Goal: Navigation & Orientation: Find specific page/section

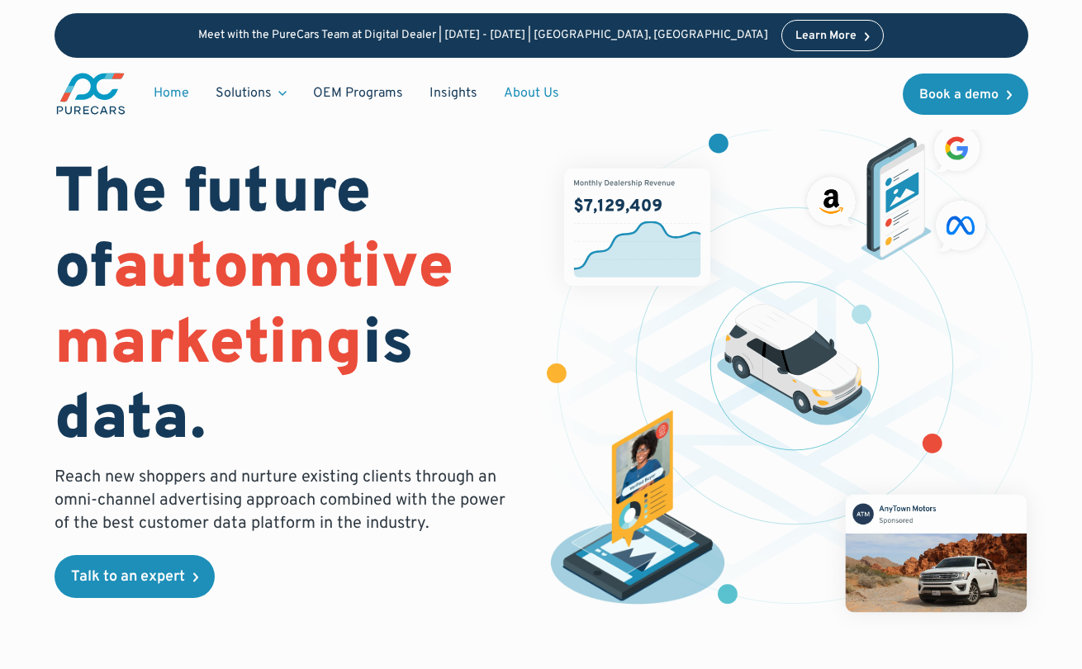
click at [538, 94] on link "About Us" at bounding box center [532, 93] width 82 height 31
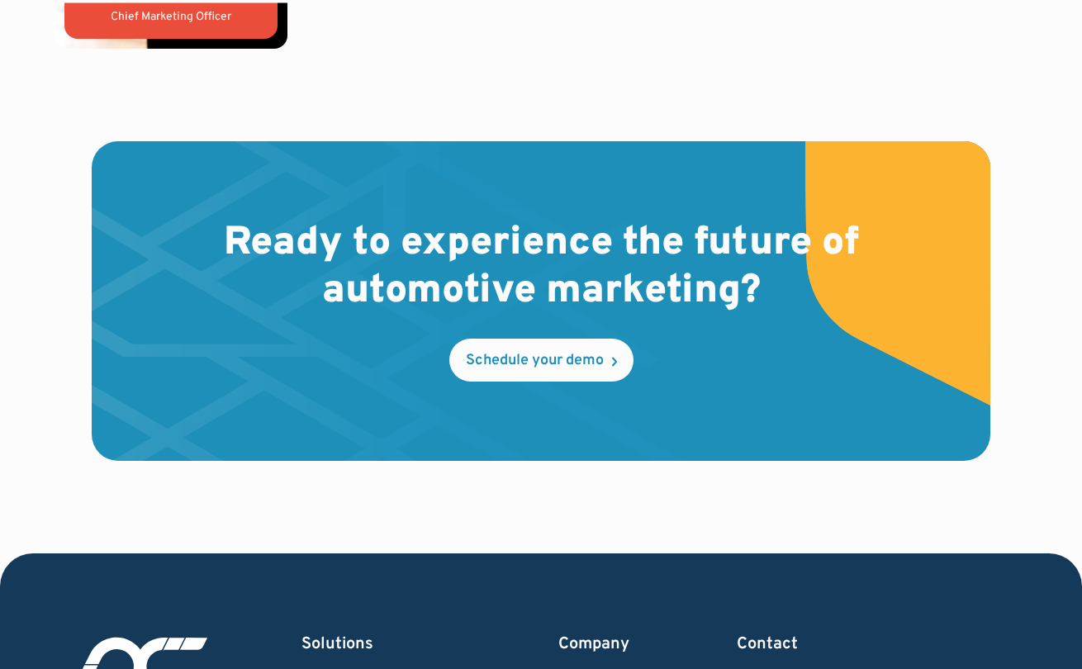
scroll to position [4573, 0]
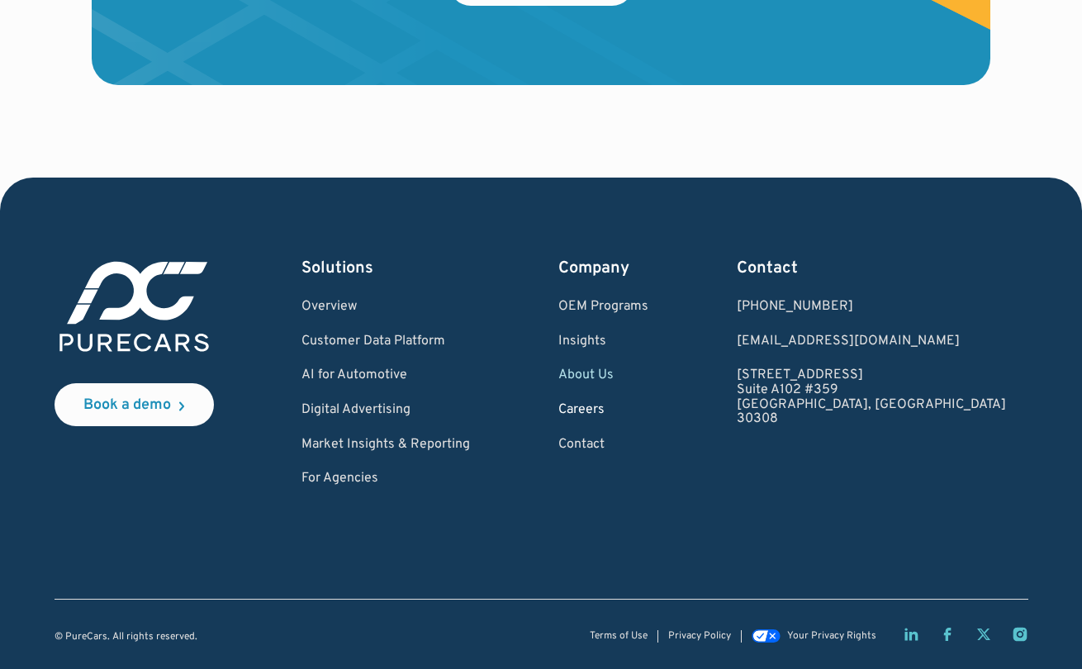
click at [648, 416] on link "Careers" at bounding box center [603, 410] width 90 height 15
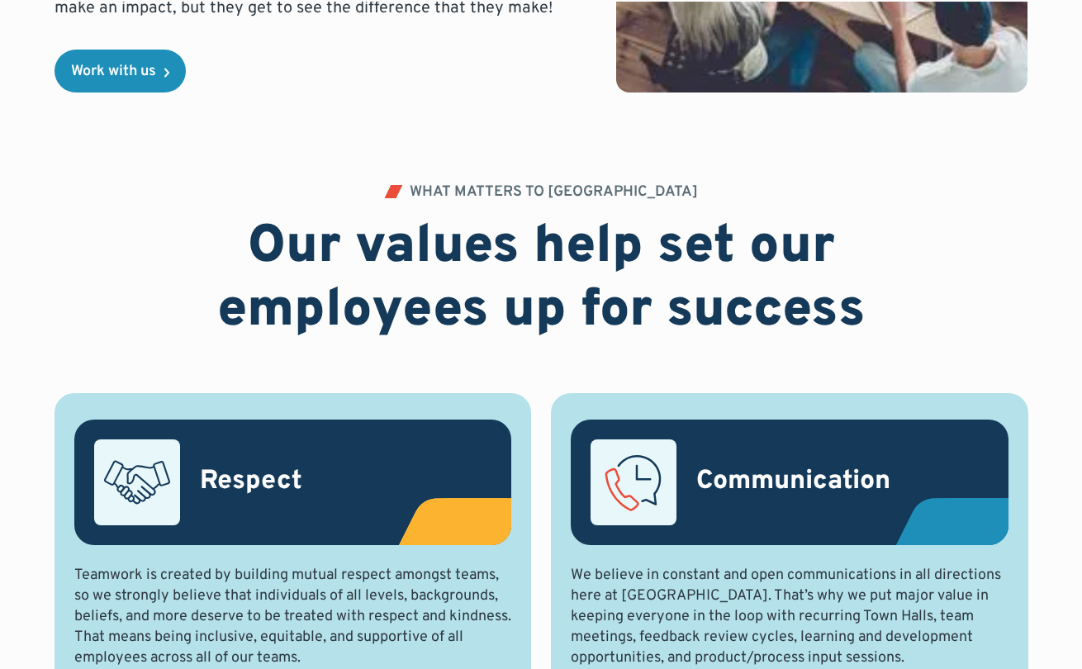
scroll to position [694, 0]
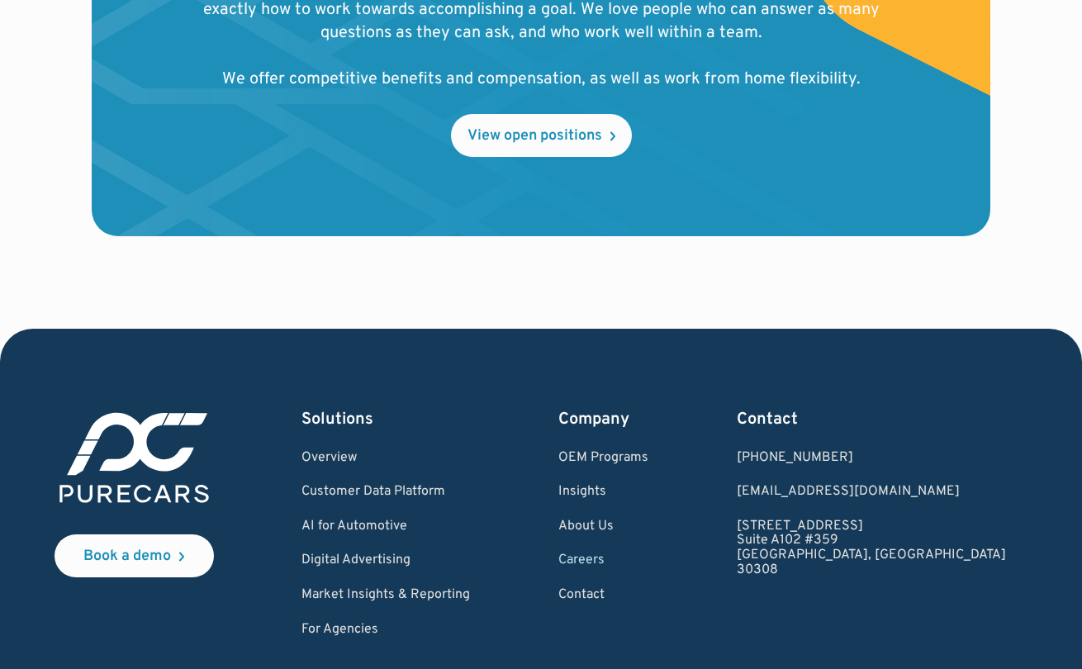
scroll to position [2064, 0]
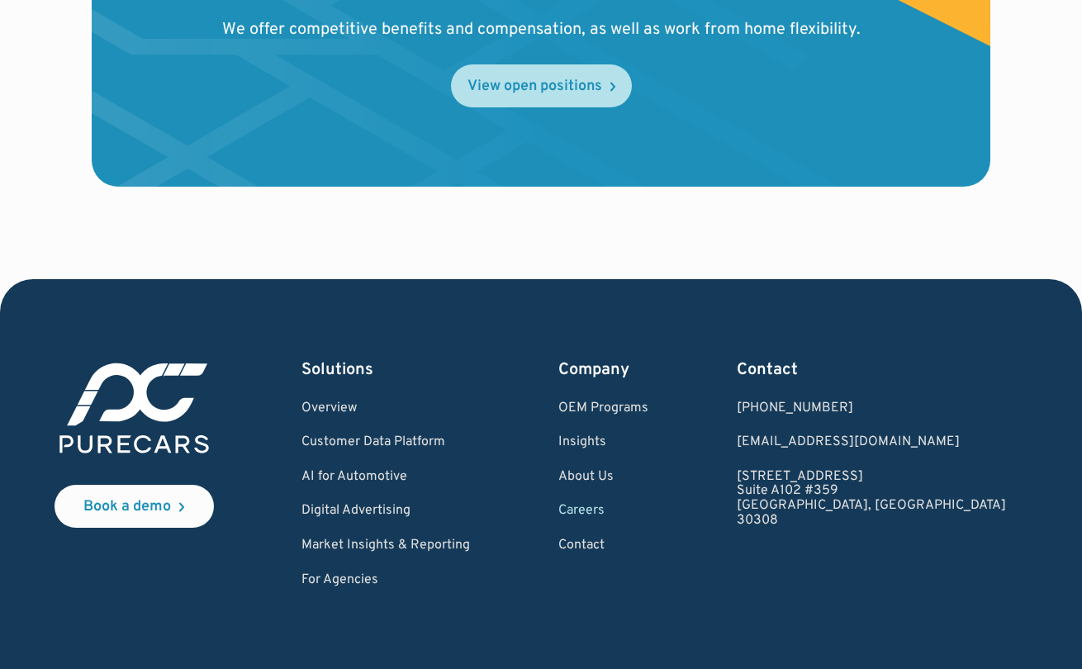
click at [542, 83] on div "View open positions" at bounding box center [534, 86] width 135 height 15
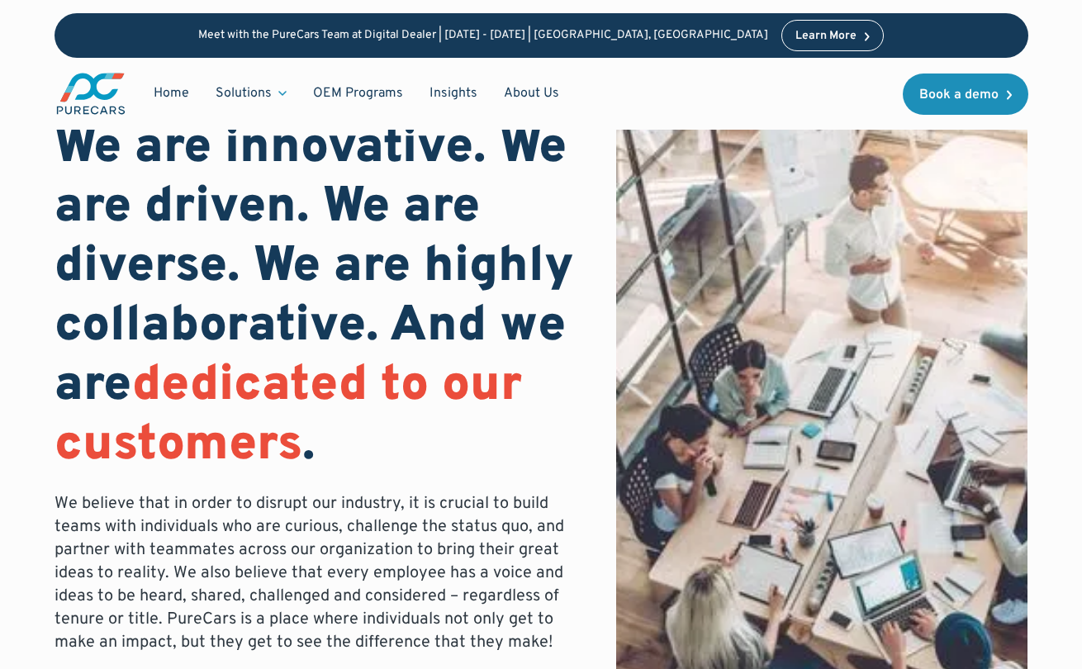
scroll to position [0, 0]
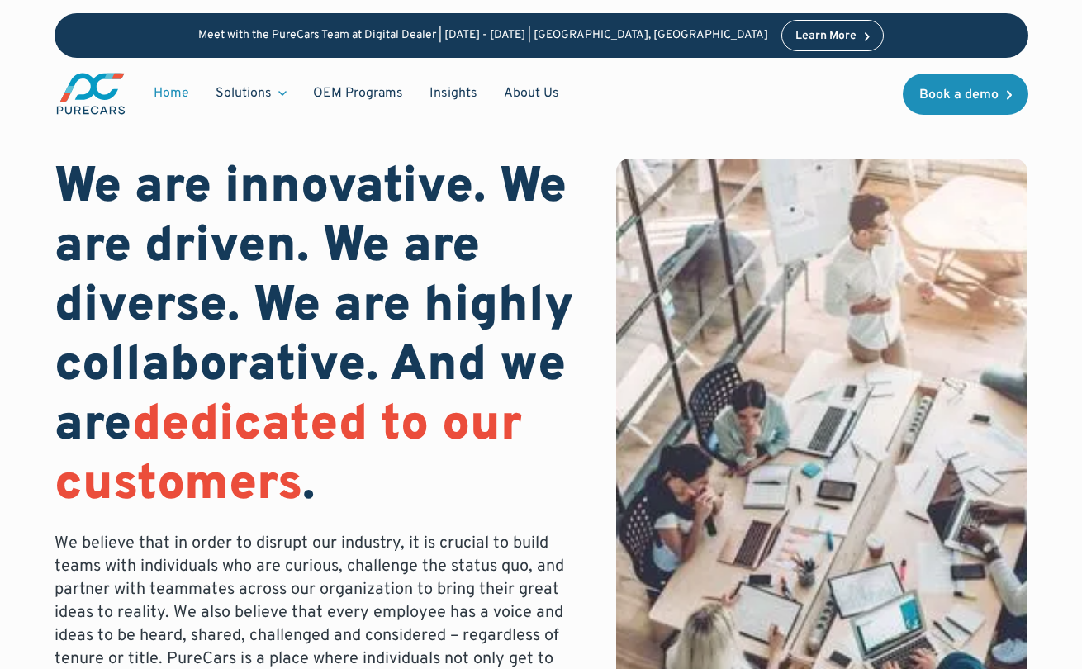
click at [173, 94] on link "Home" at bounding box center [171, 93] width 62 height 31
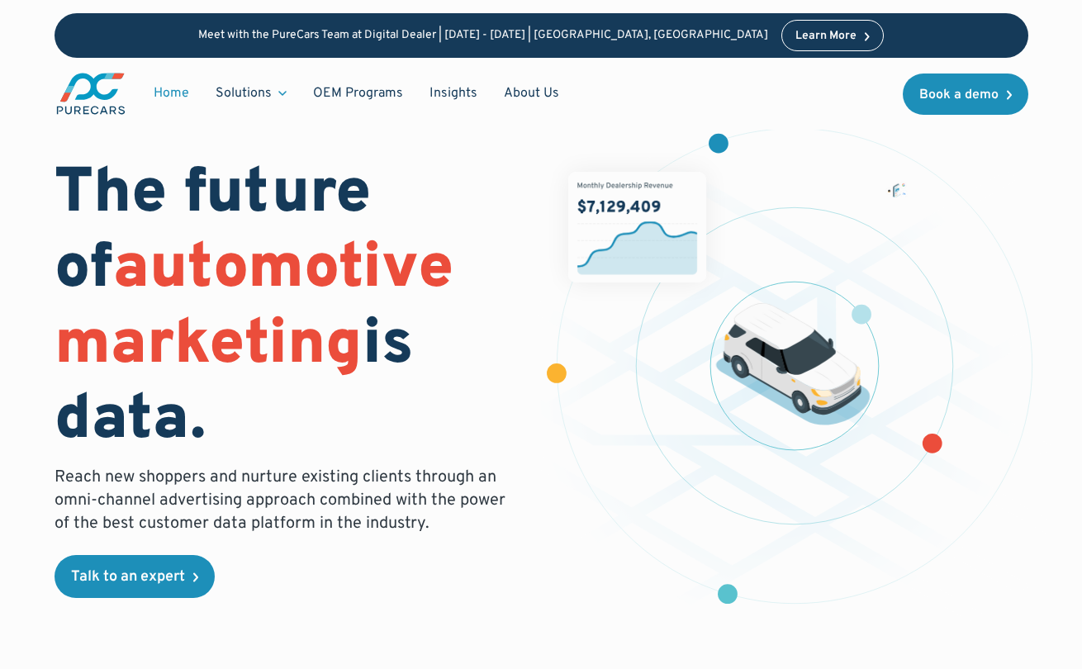
click at [98, 91] on img "main" at bounding box center [91, 93] width 73 height 45
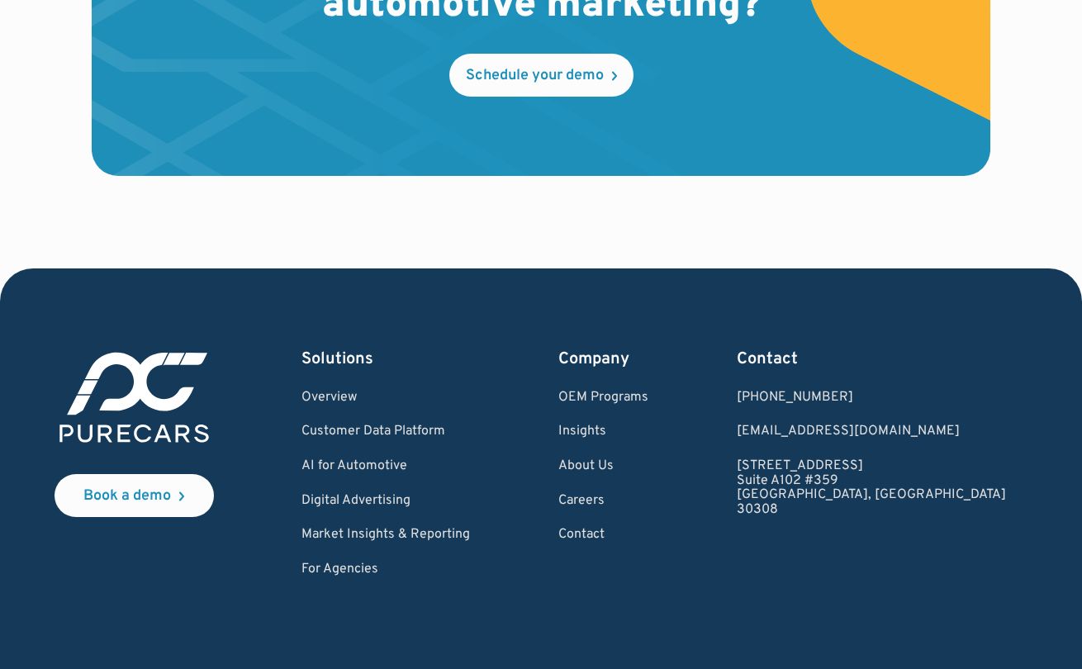
scroll to position [4973, 0]
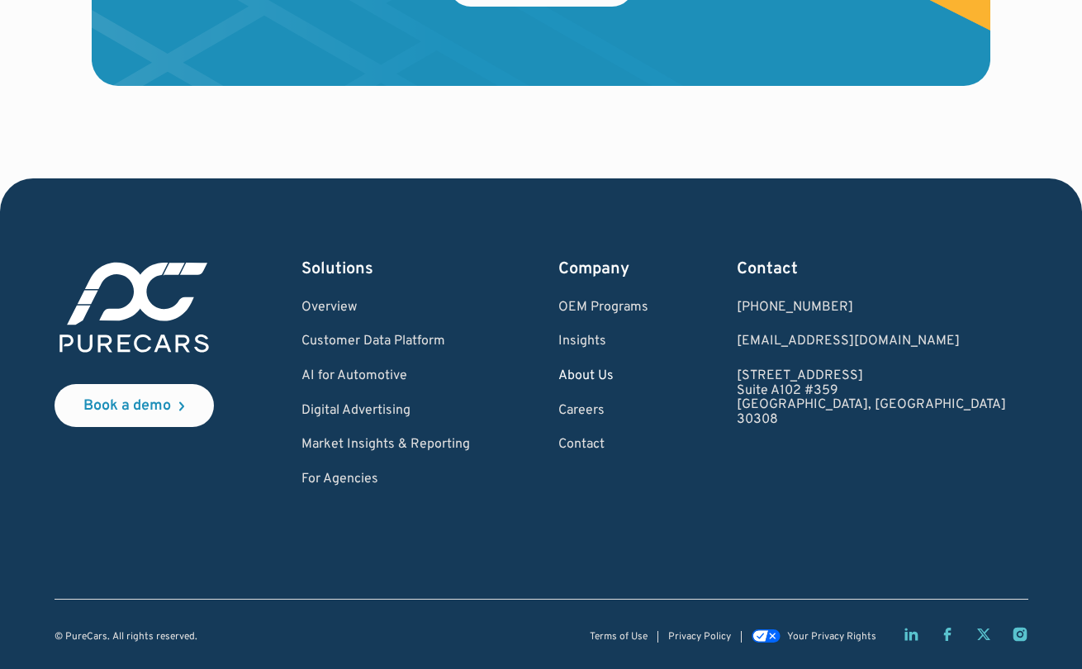
click at [648, 369] on link "About Us" at bounding box center [603, 376] width 90 height 15
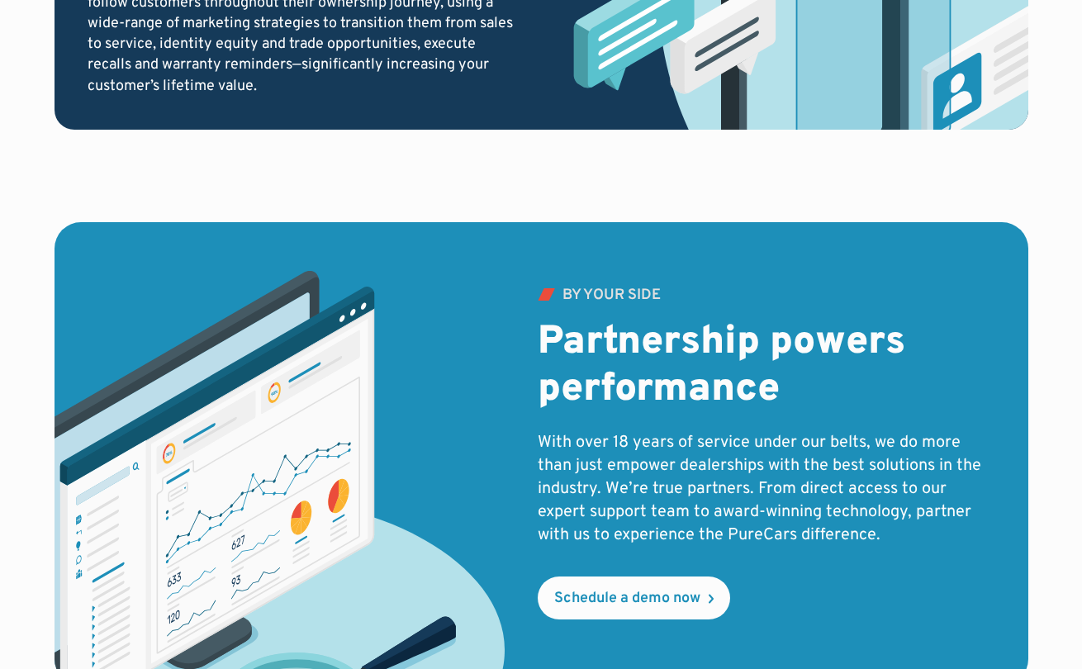
scroll to position [2399, 0]
